Goal: Information Seeking & Learning: Learn about a topic

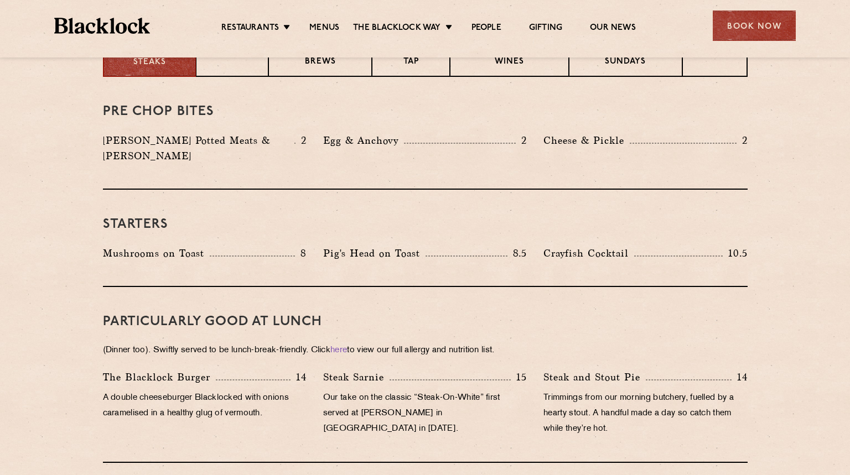
scroll to position [498, 0]
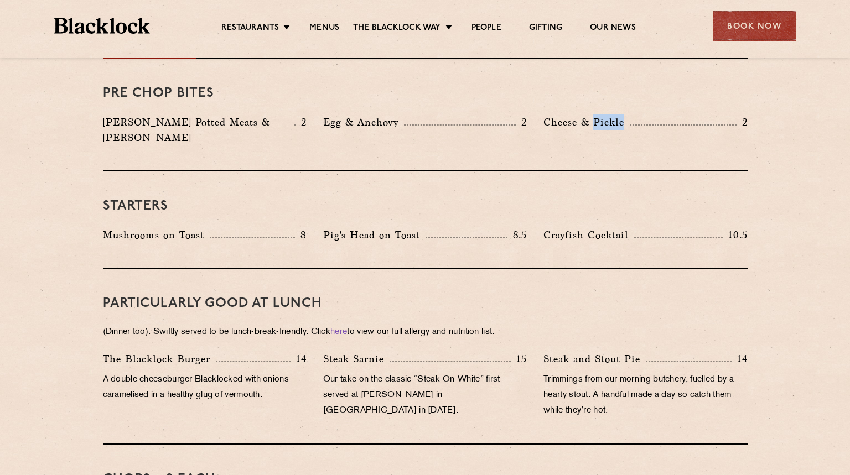
drag, startPoint x: 606, startPoint y: 127, endPoint x: 706, endPoint y: 122, distance: 100.3
click at [706, 122] on div "Cheese & Pickle 2" at bounding box center [646, 122] width 204 height 15
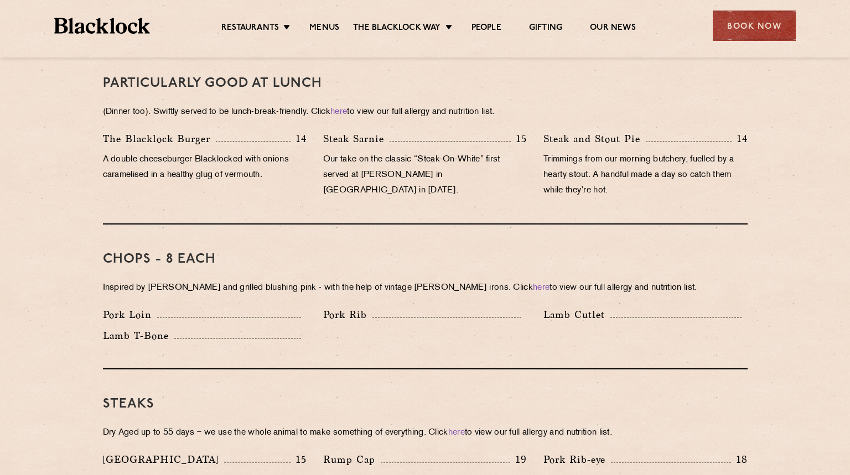
scroll to position [720, 0]
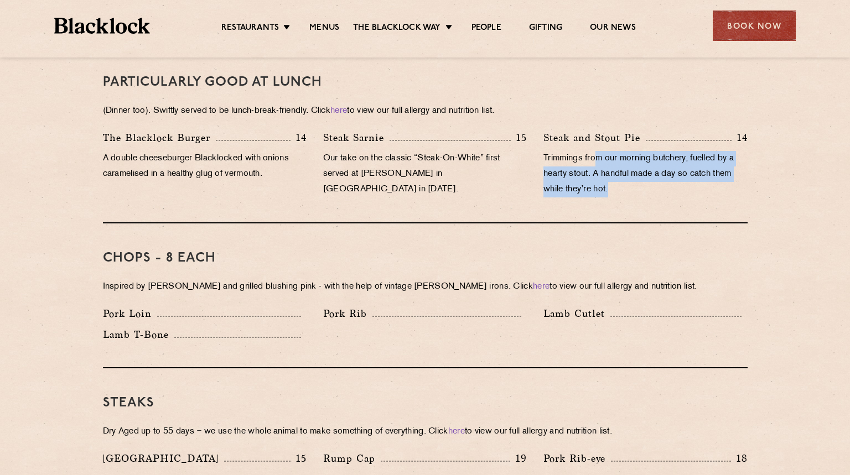
drag, startPoint x: 601, startPoint y: 147, endPoint x: 702, endPoint y: 200, distance: 113.9
click at [702, 200] on div "PARTICULARLY GOOD AT LUNCH (Dinner too). Swiftly served to be lunch-break-frien…" at bounding box center [425, 136] width 645 height 176
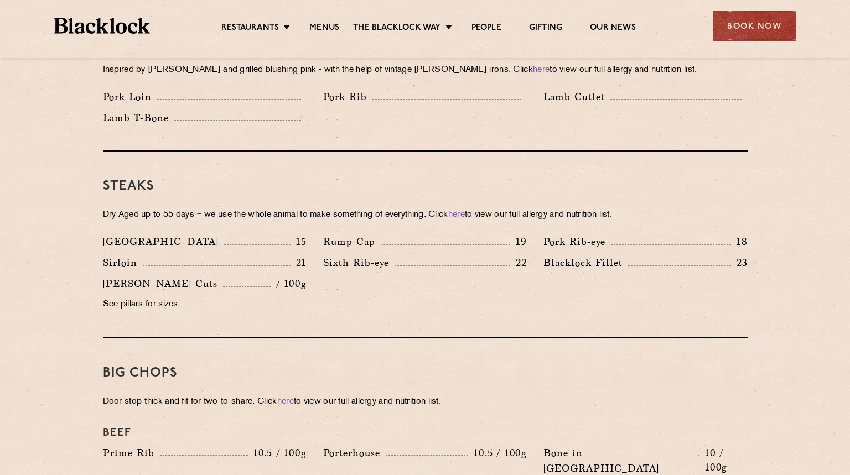
scroll to position [941, 0]
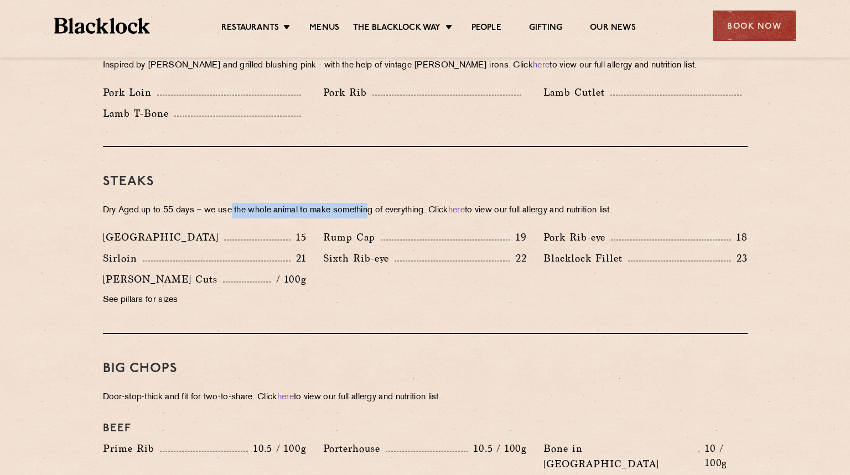
drag, startPoint x: 242, startPoint y: 183, endPoint x: 373, endPoint y: 190, distance: 131.4
click at [373, 190] on div "Steaks Dry Aged up to 55 days − we use the whole animal to make something of ev…" at bounding box center [425, 240] width 645 height 187
click at [373, 203] on p "Dry Aged up to 55 days − we use the whole animal to make something of everythin…" at bounding box center [425, 210] width 645 height 15
drag, startPoint x: 262, startPoint y: 197, endPoint x: 367, endPoint y: 196, distance: 104.6
click at [367, 203] on p "Dry Aged up to 55 days − we use the whole animal to make something of everythin…" at bounding box center [425, 210] width 645 height 15
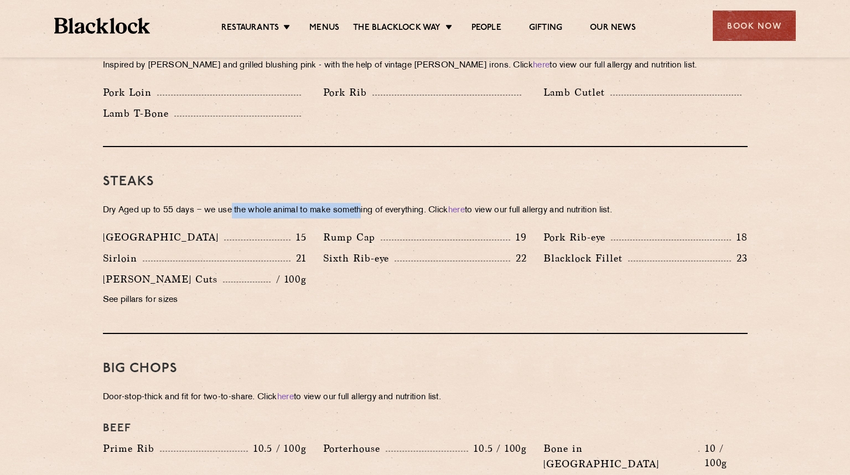
click at [367, 203] on p "Dry Aged up to 55 days − we use the whole animal to make something of everythin…" at bounding box center [425, 210] width 645 height 15
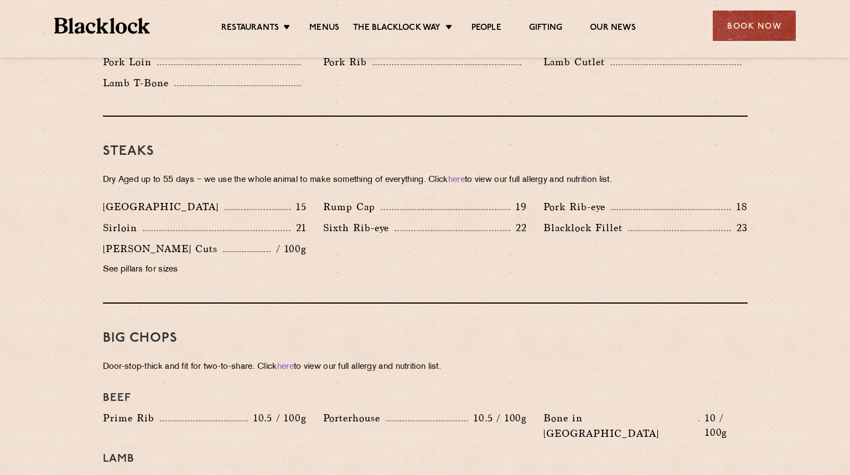
scroll to position [996, 0]
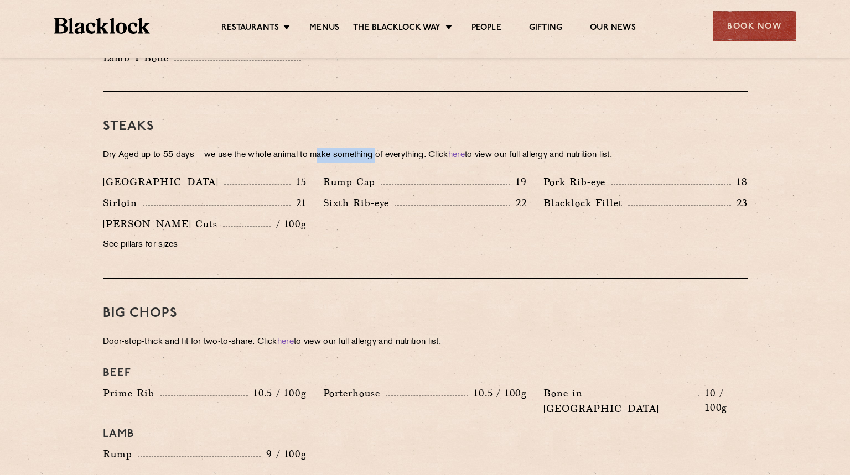
drag, startPoint x: 345, startPoint y: 136, endPoint x: 382, endPoint y: 135, distance: 37.1
click at [382, 148] on p "Dry Aged up to 55 days − we use the whole animal to make something of everythin…" at bounding box center [425, 155] width 645 height 15
click at [380, 148] on p "Dry Aged up to 55 days − we use the whole animal to make something of everythin…" at bounding box center [425, 155] width 645 height 15
